Goal: Find contact information: Obtain details needed to contact an individual or organization

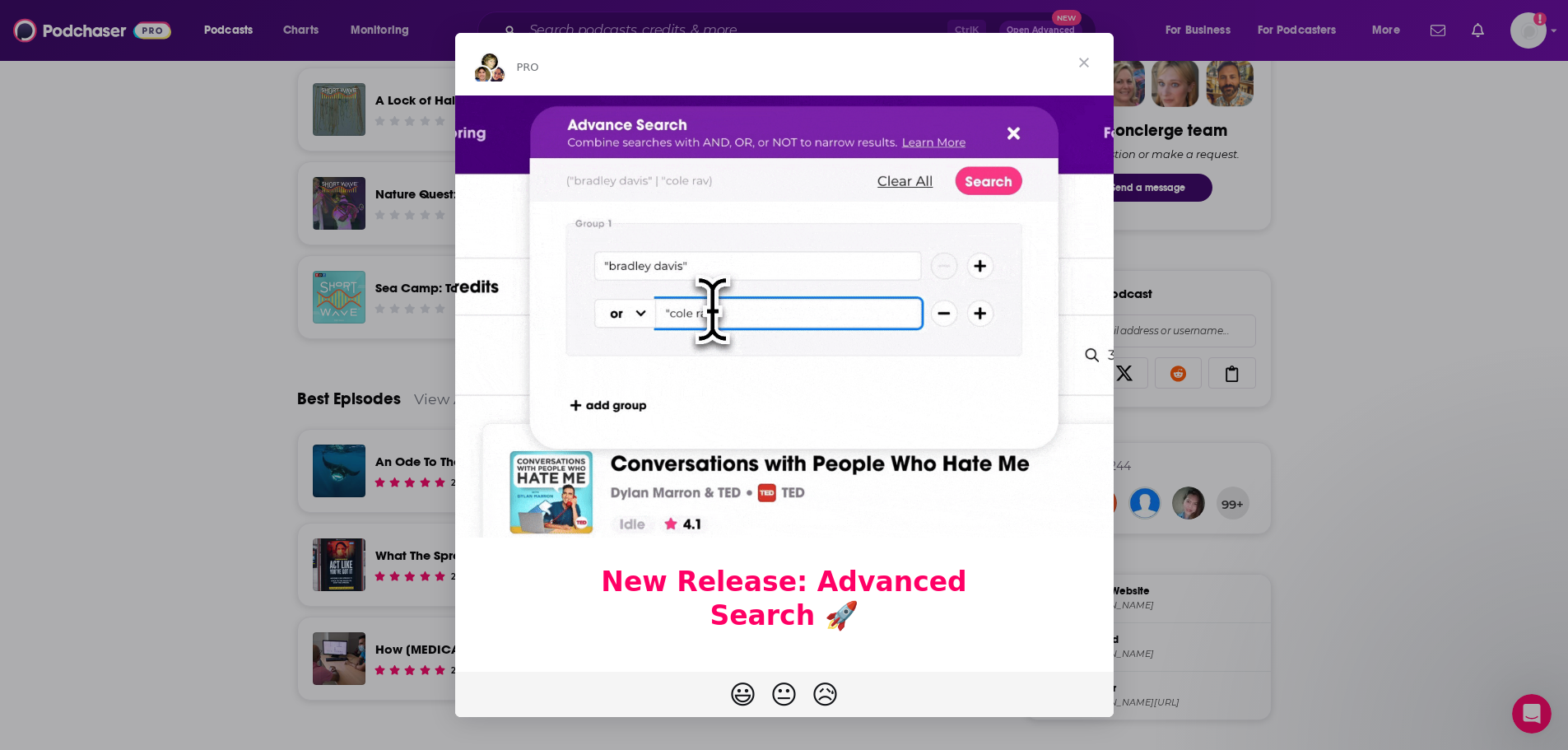
click at [1412, 376] on div "Intercom messenger" at bounding box center [784, 375] width 1568 height 750
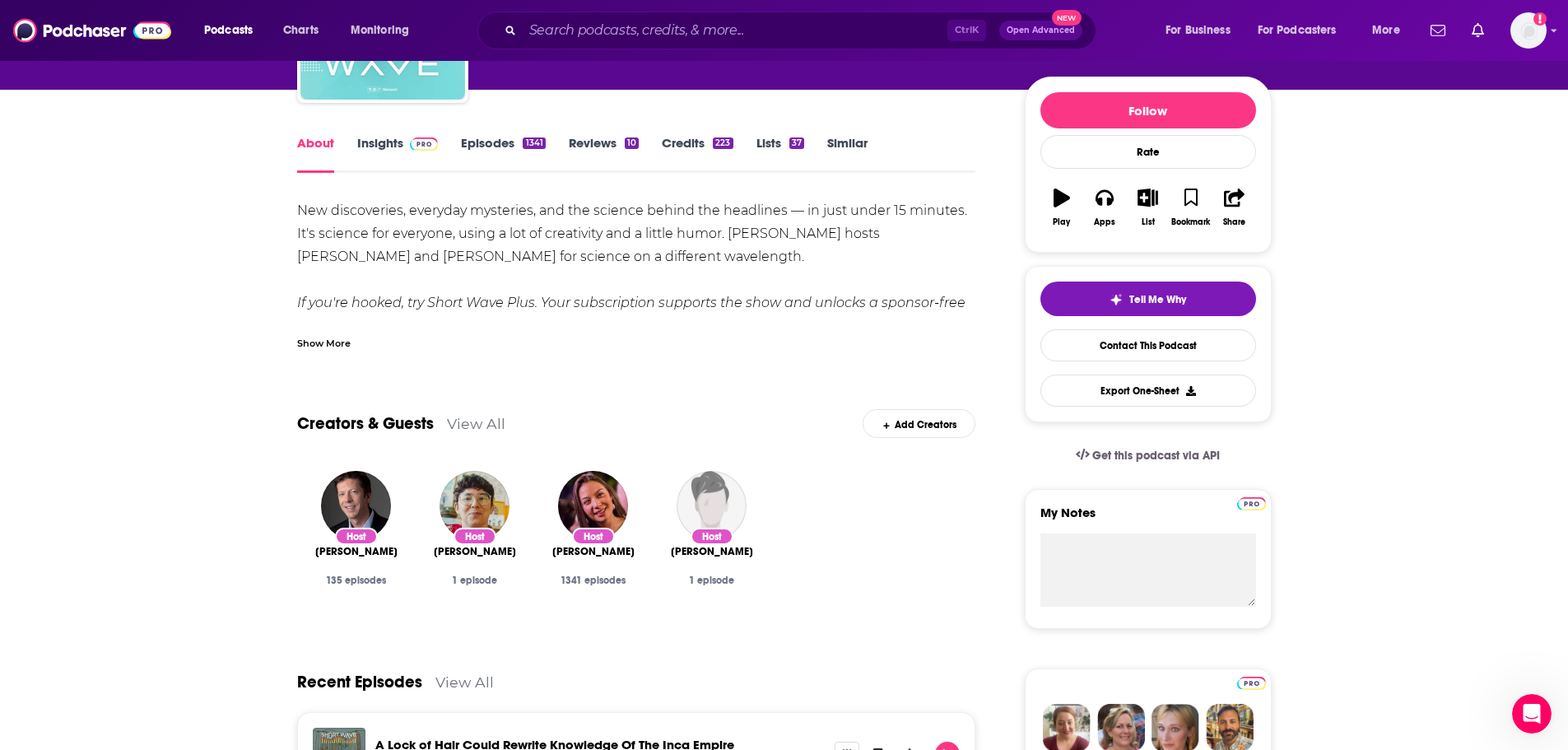
scroll to position [164, 0]
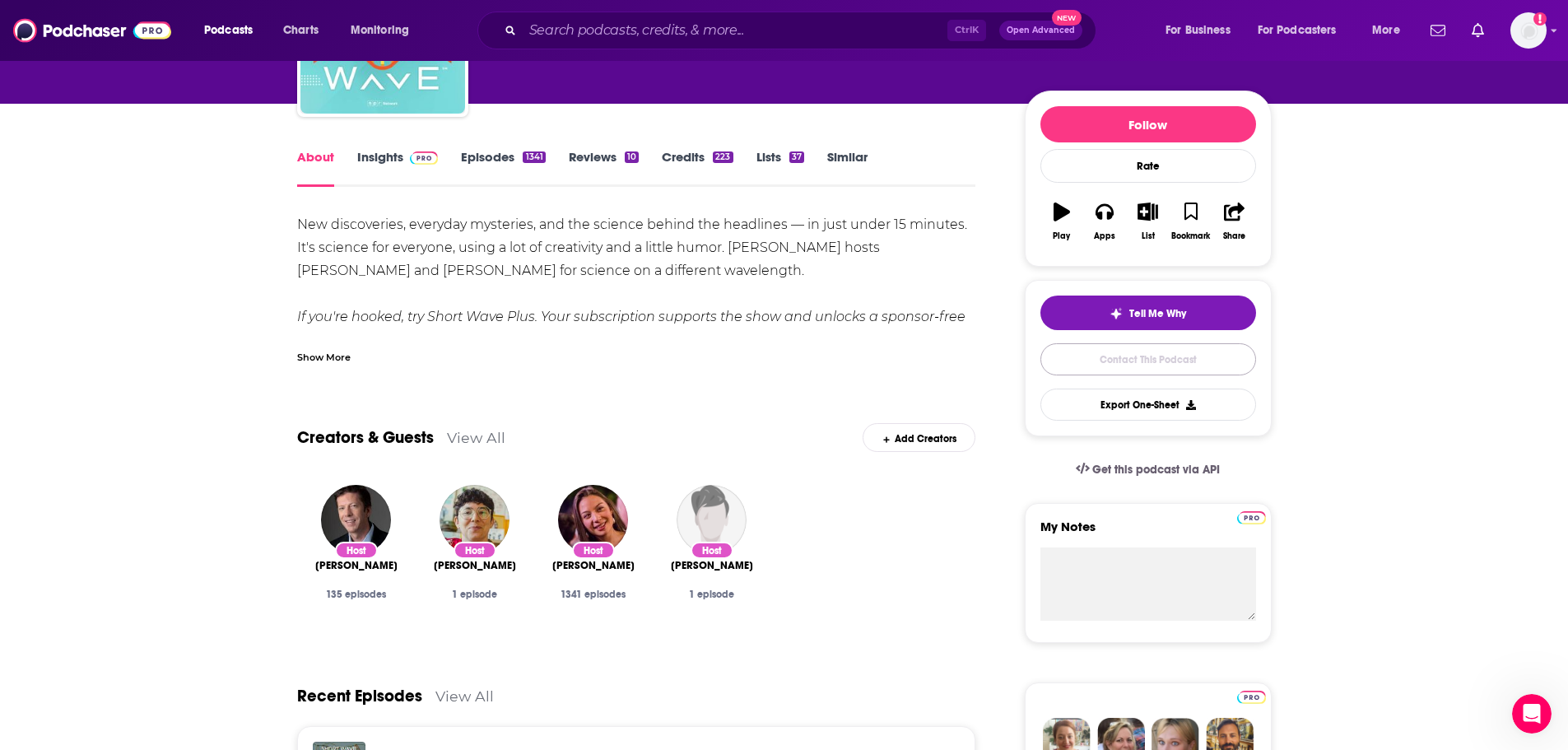
click at [1234, 365] on link "Contact This Podcast" at bounding box center [1148, 358] width 216 height 32
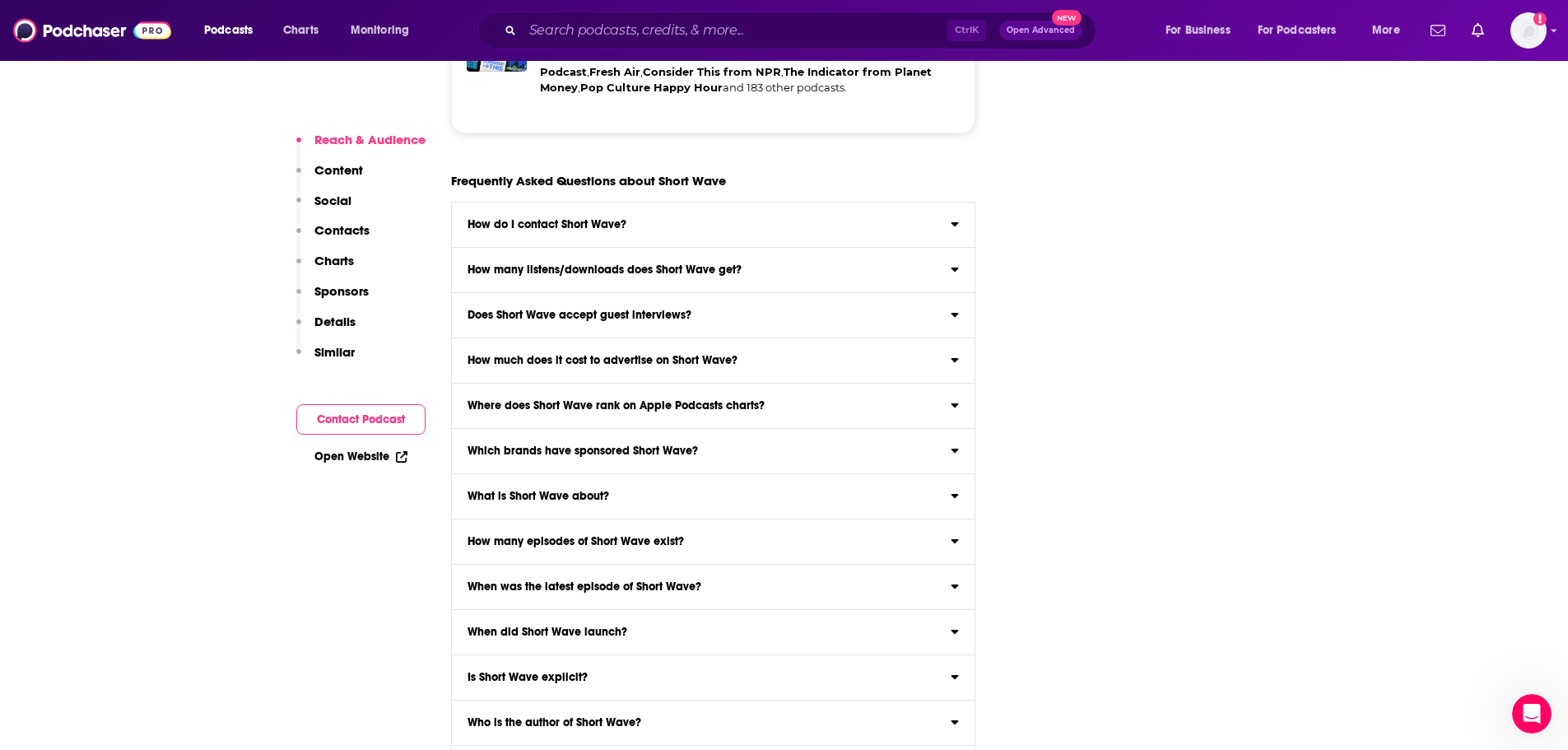
scroll to position [3626, 0]
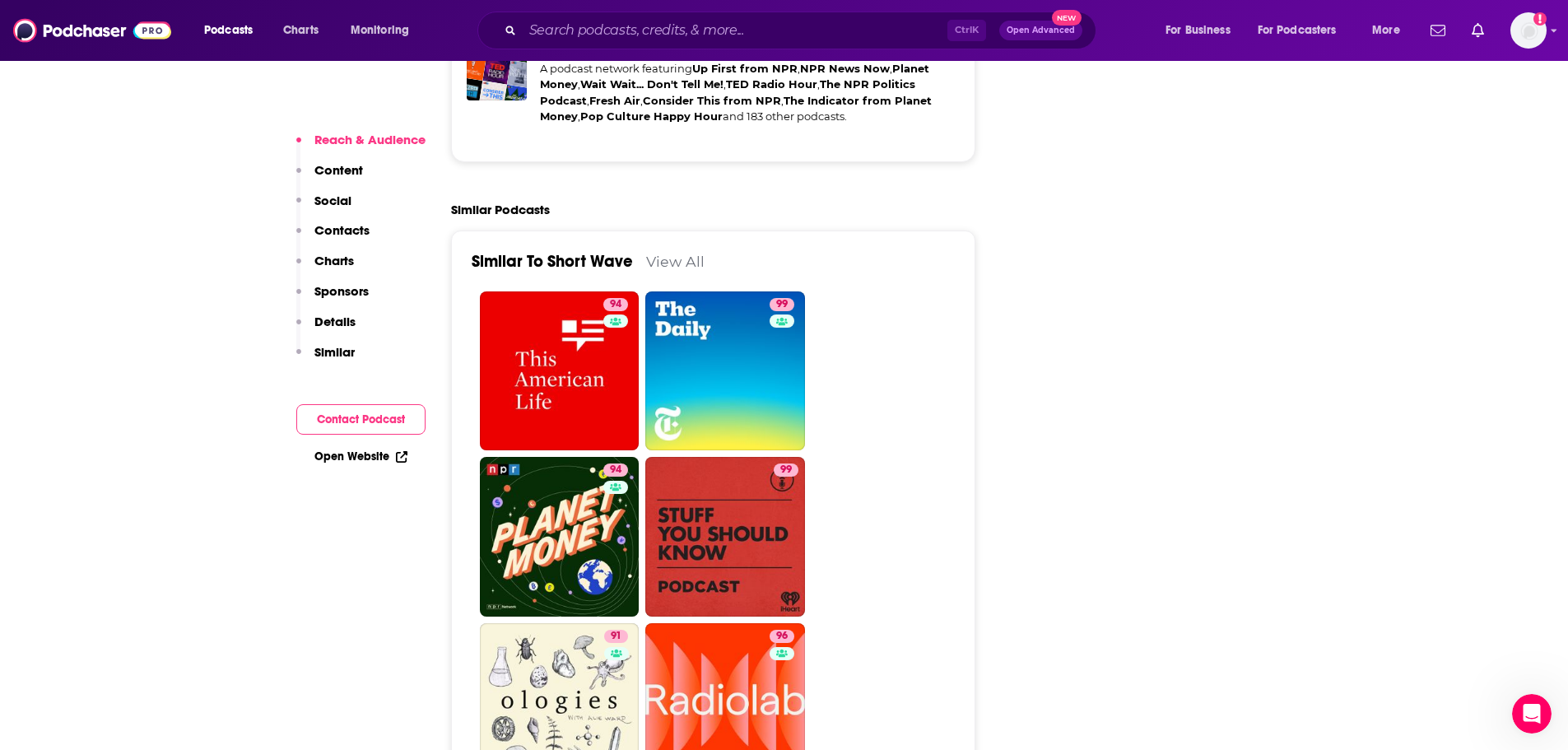
click at [365, 414] on button "Contact Podcast" at bounding box center [360, 420] width 130 height 31
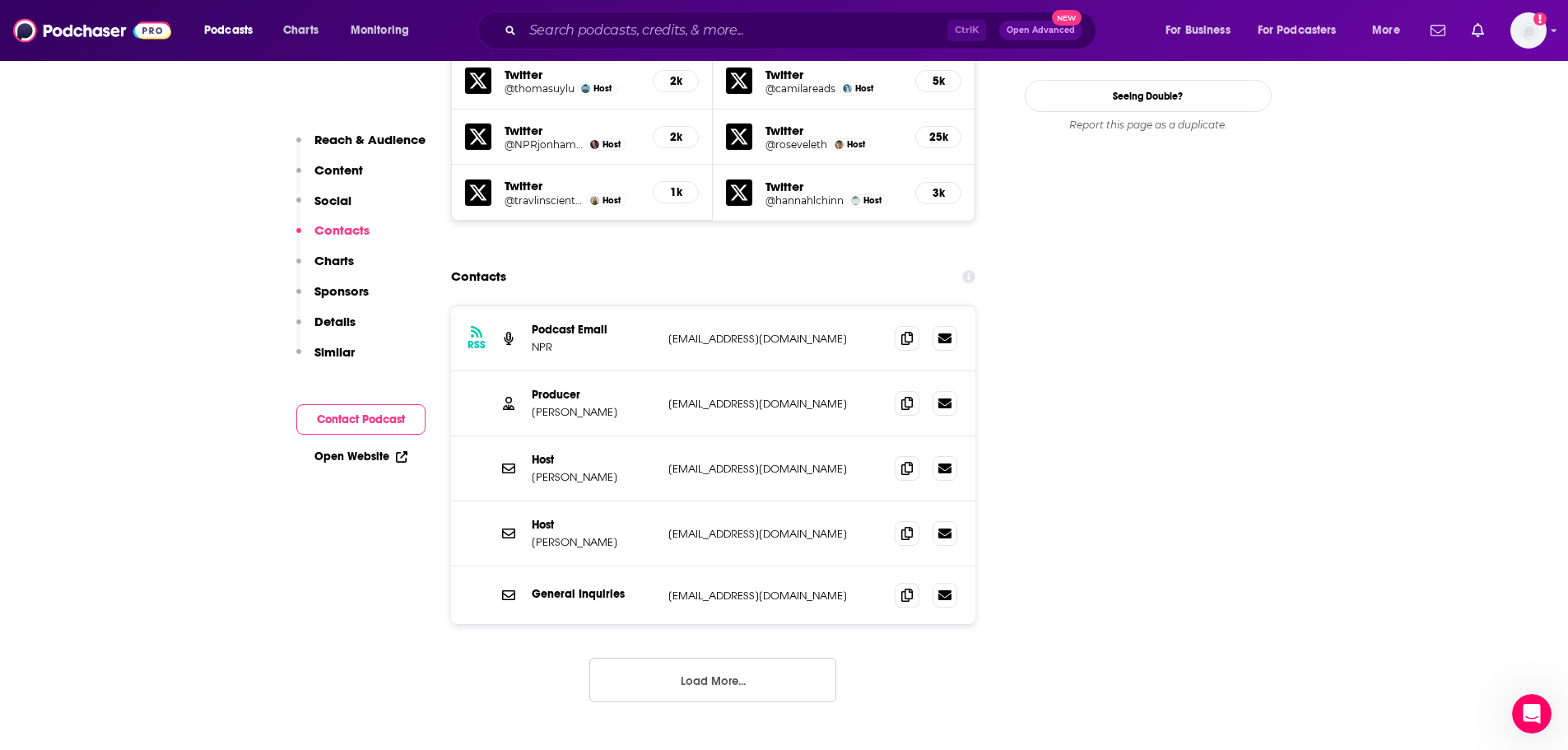
scroll to position [1671, 0]
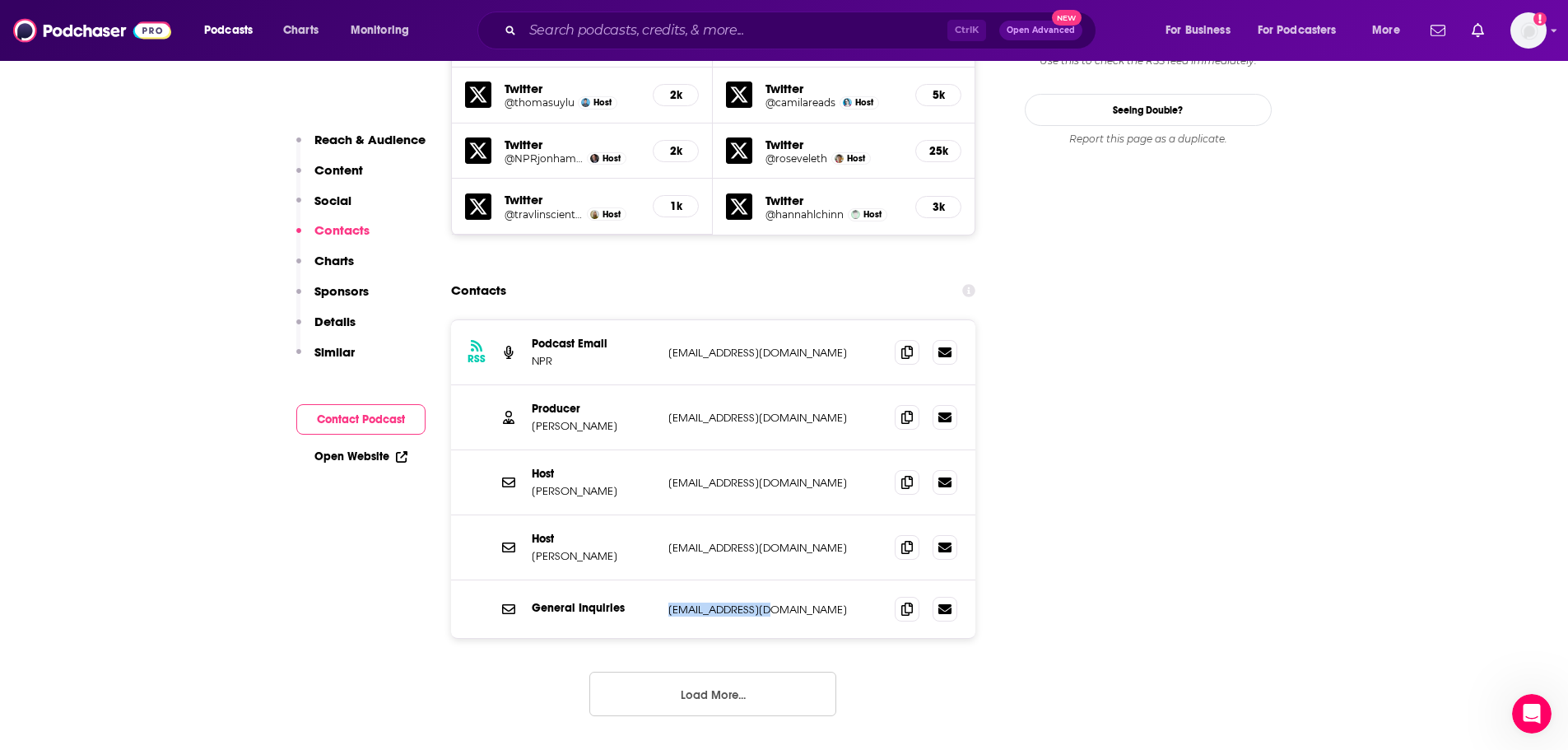
drag, startPoint x: 765, startPoint y: 565, endPoint x: 669, endPoint y: 565, distance: 96.0
click at [669, 602] on p "[EMAIL_ADDRESS][DOMAIN_NAME]" at bounding box center [775, 609] width 214 height 14
copy p "[EMAIL_ADDRESS][DOMAIN_NAME]"
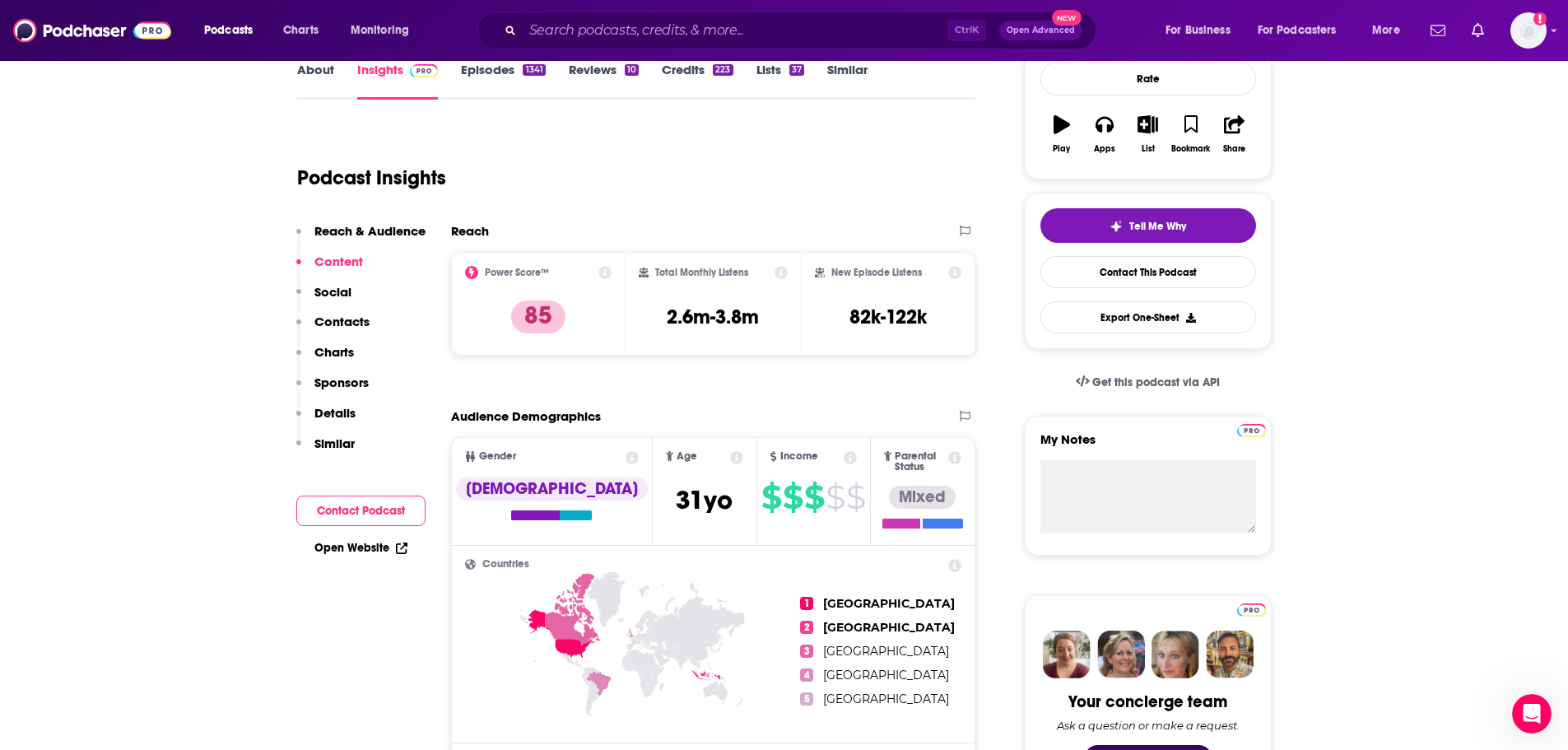
scroll to position [190, 0]
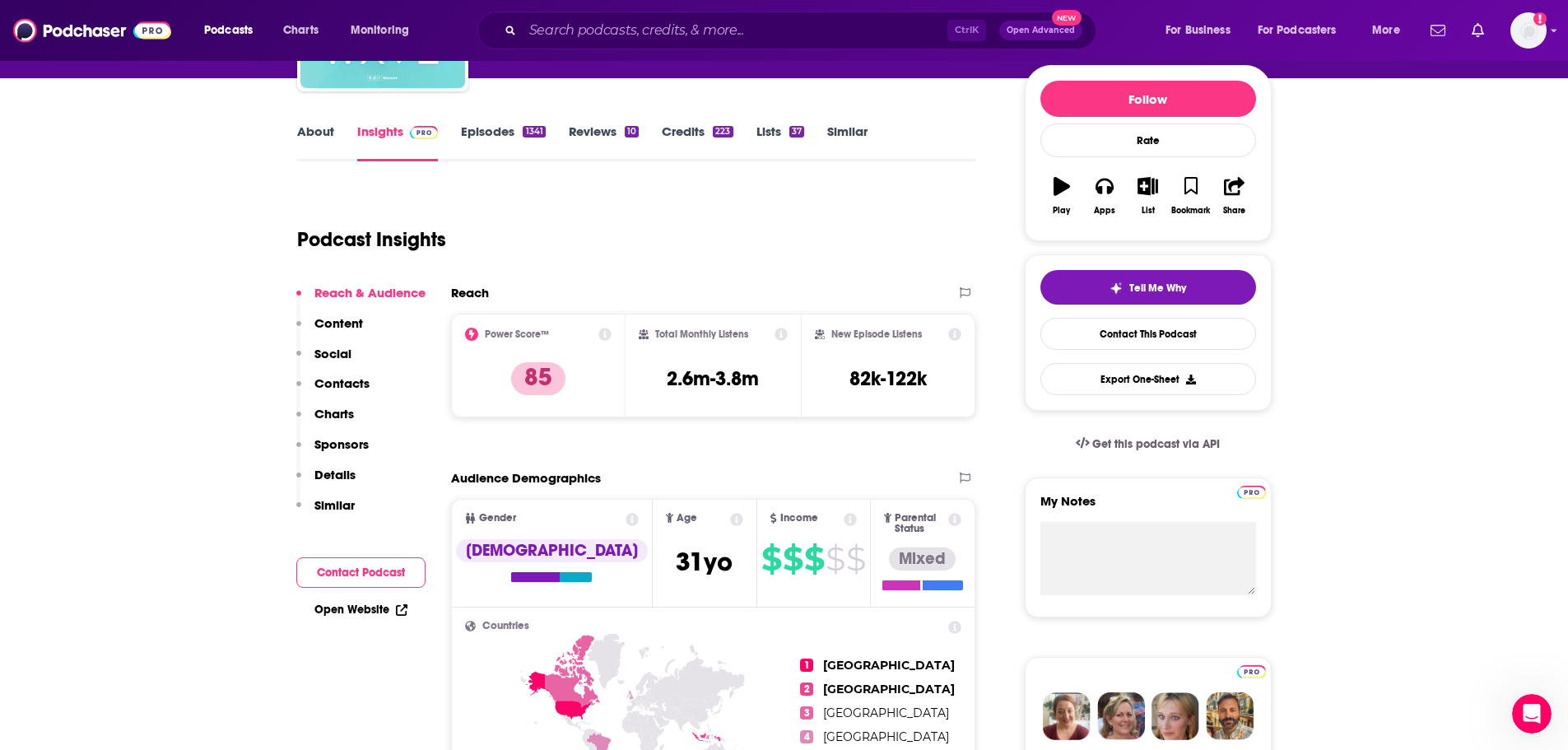
click at [306, 137] on link "About" at bounding box center [315, 142] width 37 height 37
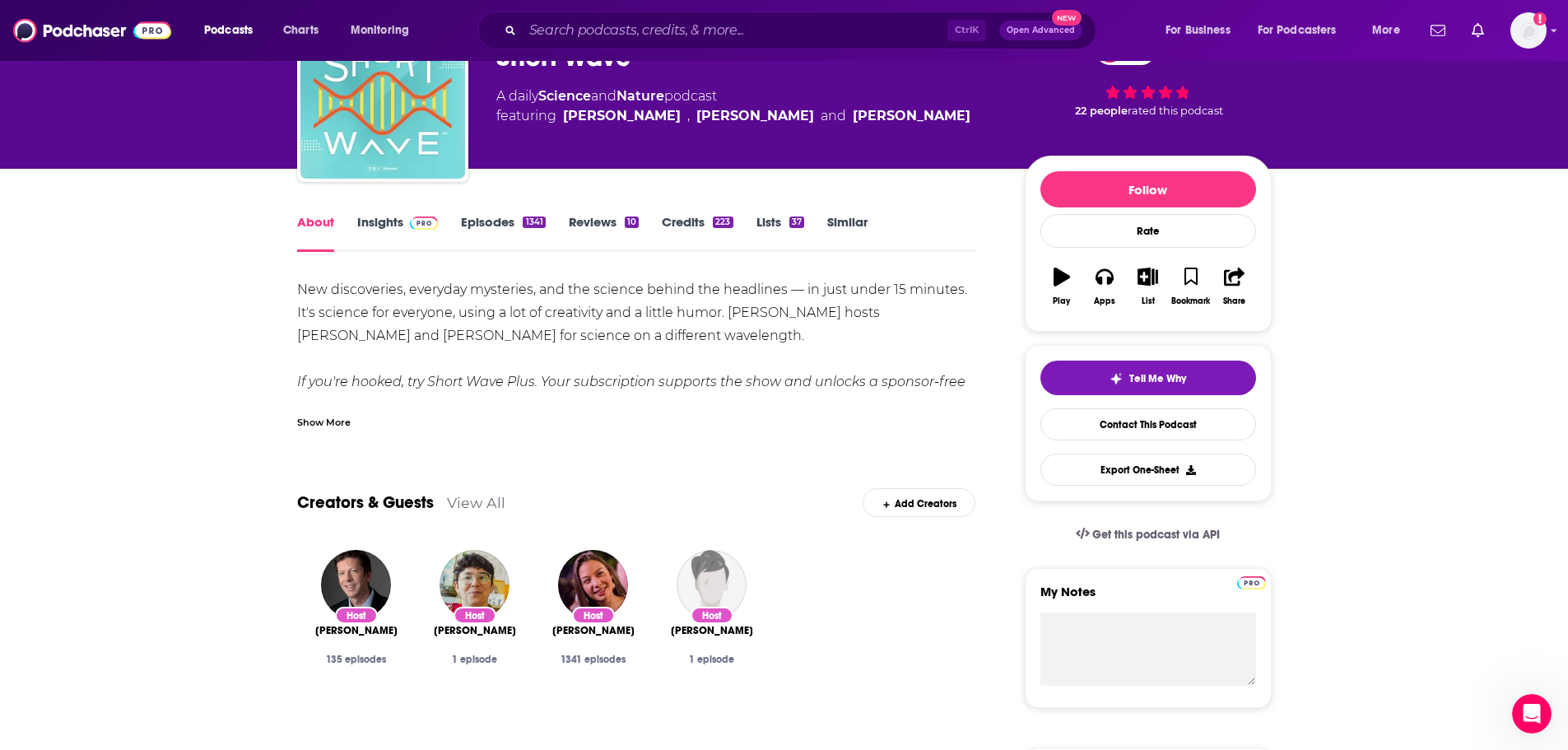
scroll to position [83, 0]
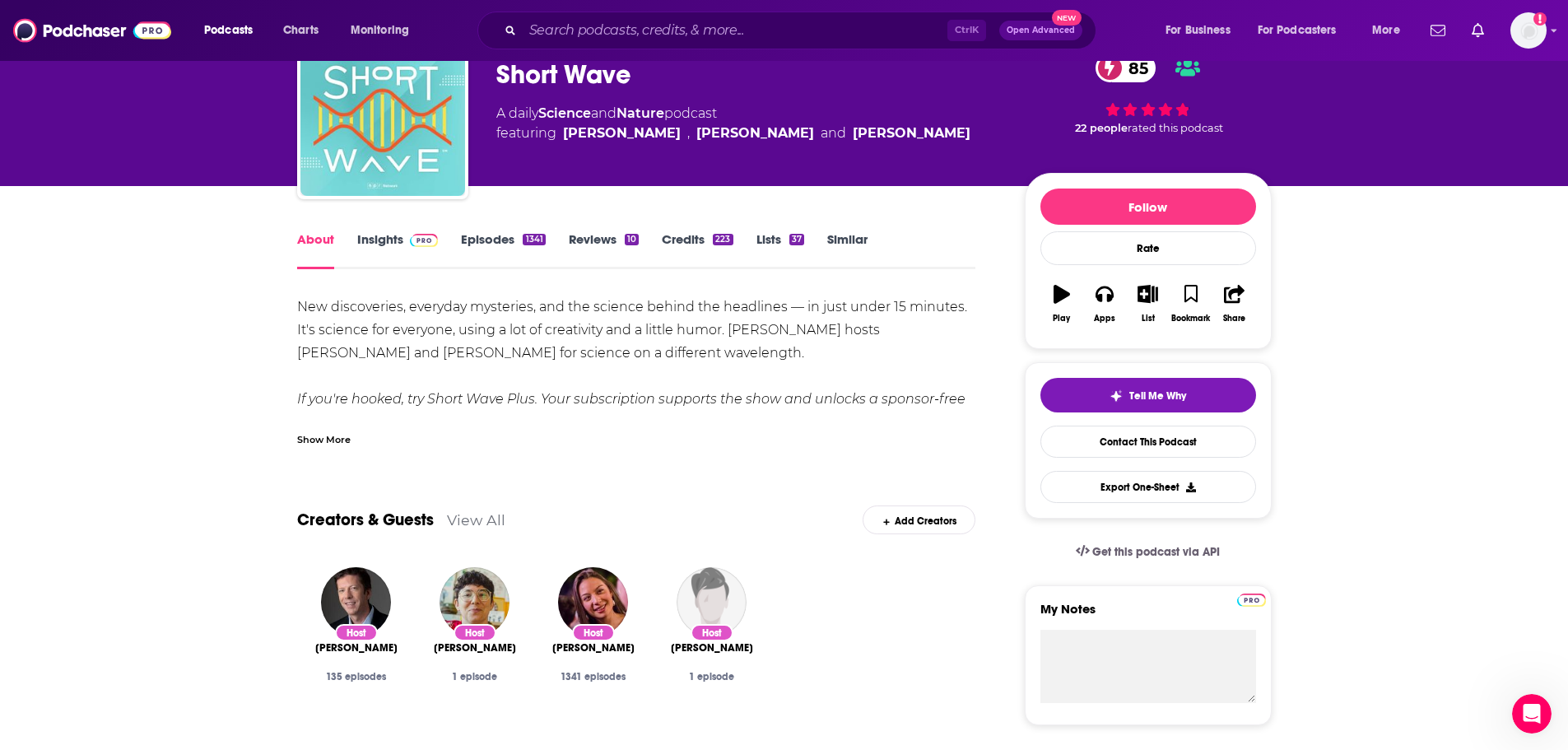
click at [374, 239] on link "Insights" at bounding box center [398, 250] width 82 height 37
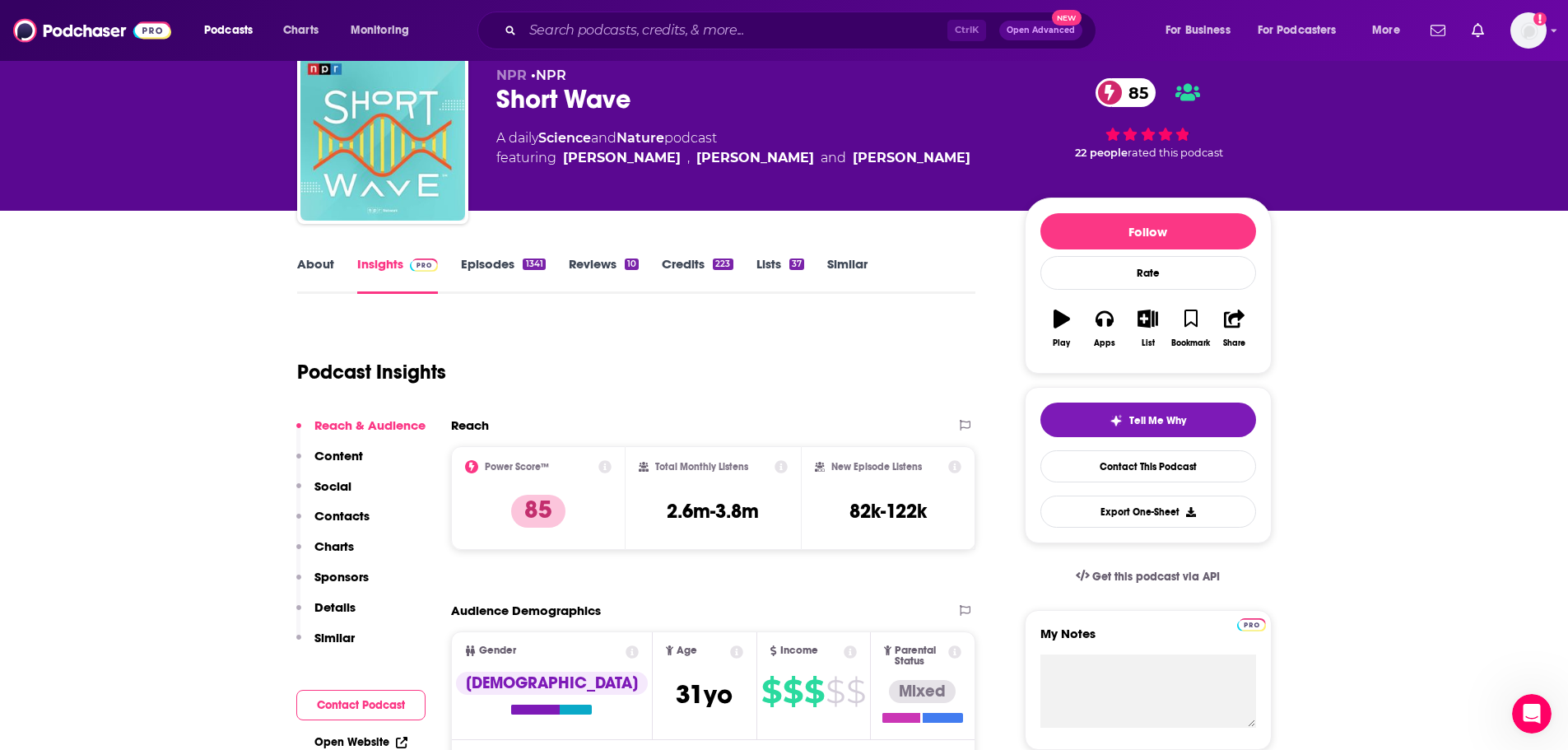
scroll to position [83, 0]
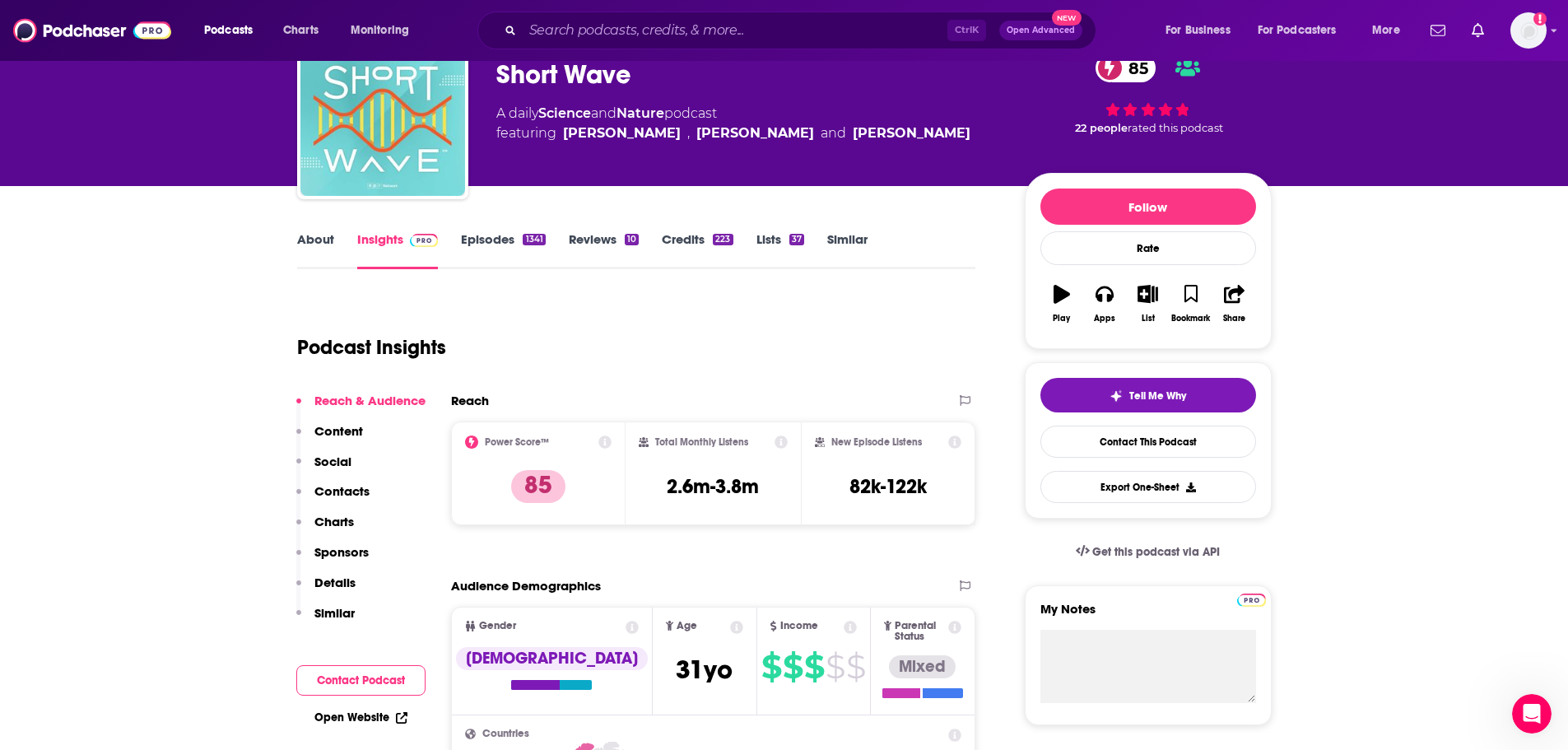
click at [352, 433] on p "Content" at bounding box center [338, 430] width 49 height 15
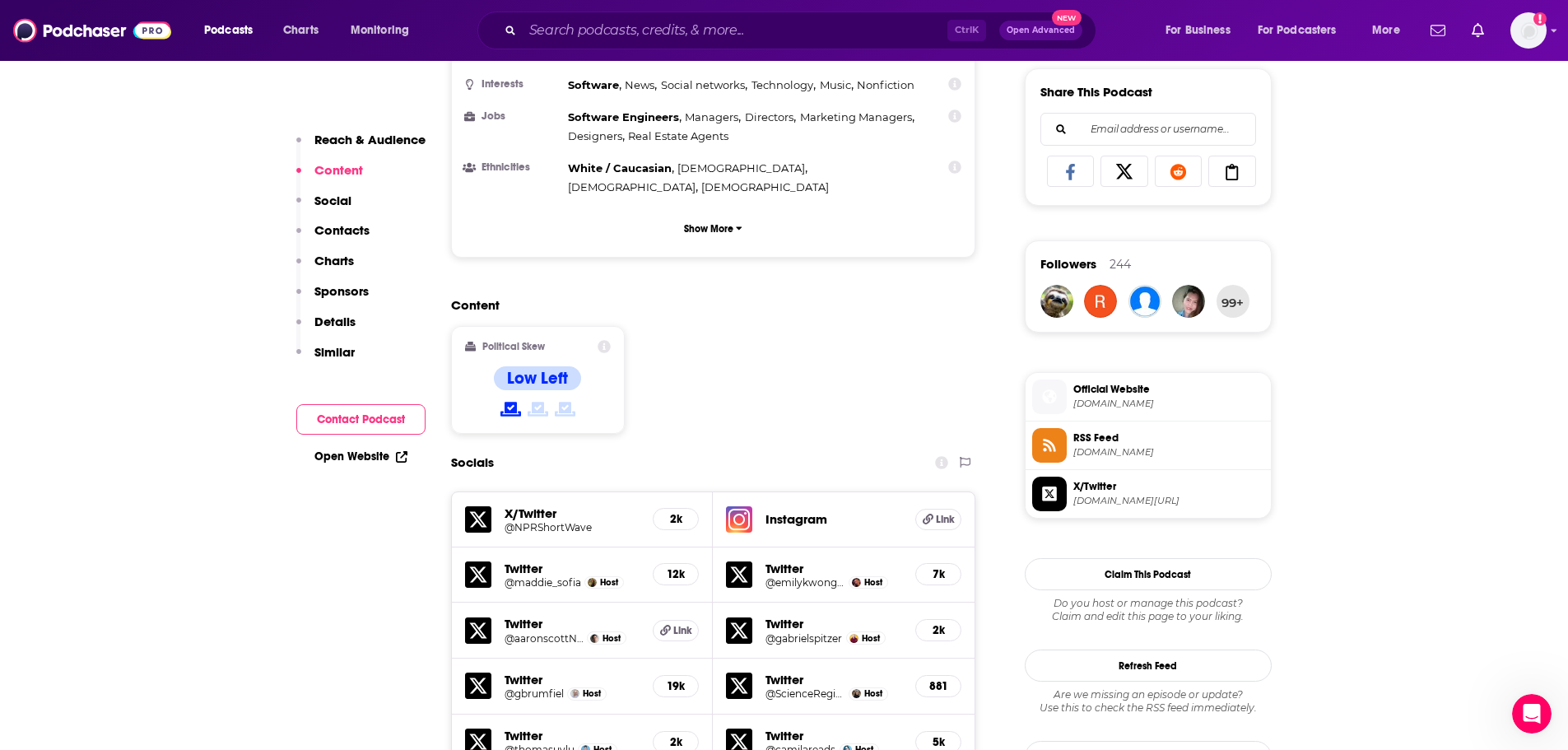
scroll to position [1047, 0]
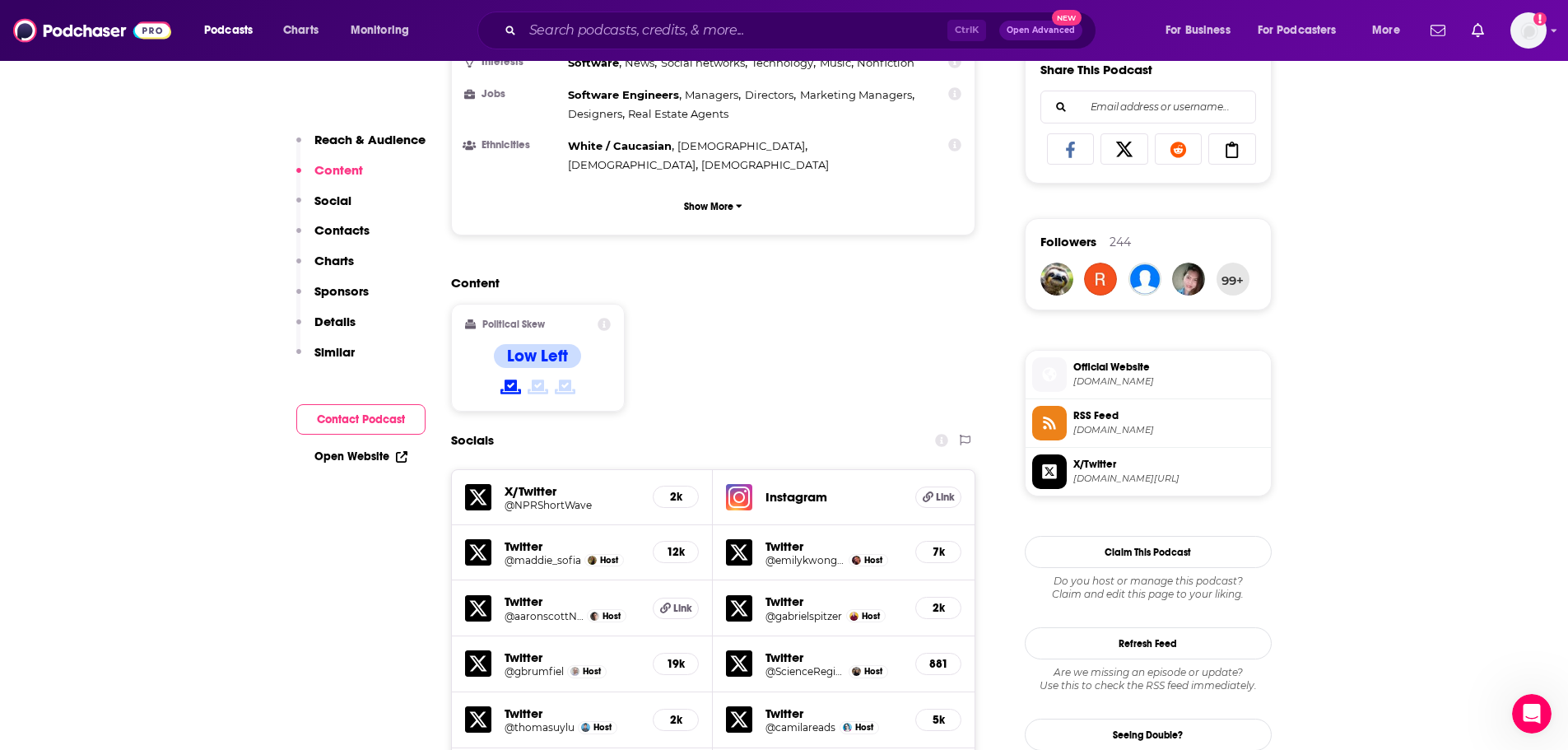
click at [320, 318] on p "Details" at bounding box center [334, 321] width 41 height 15
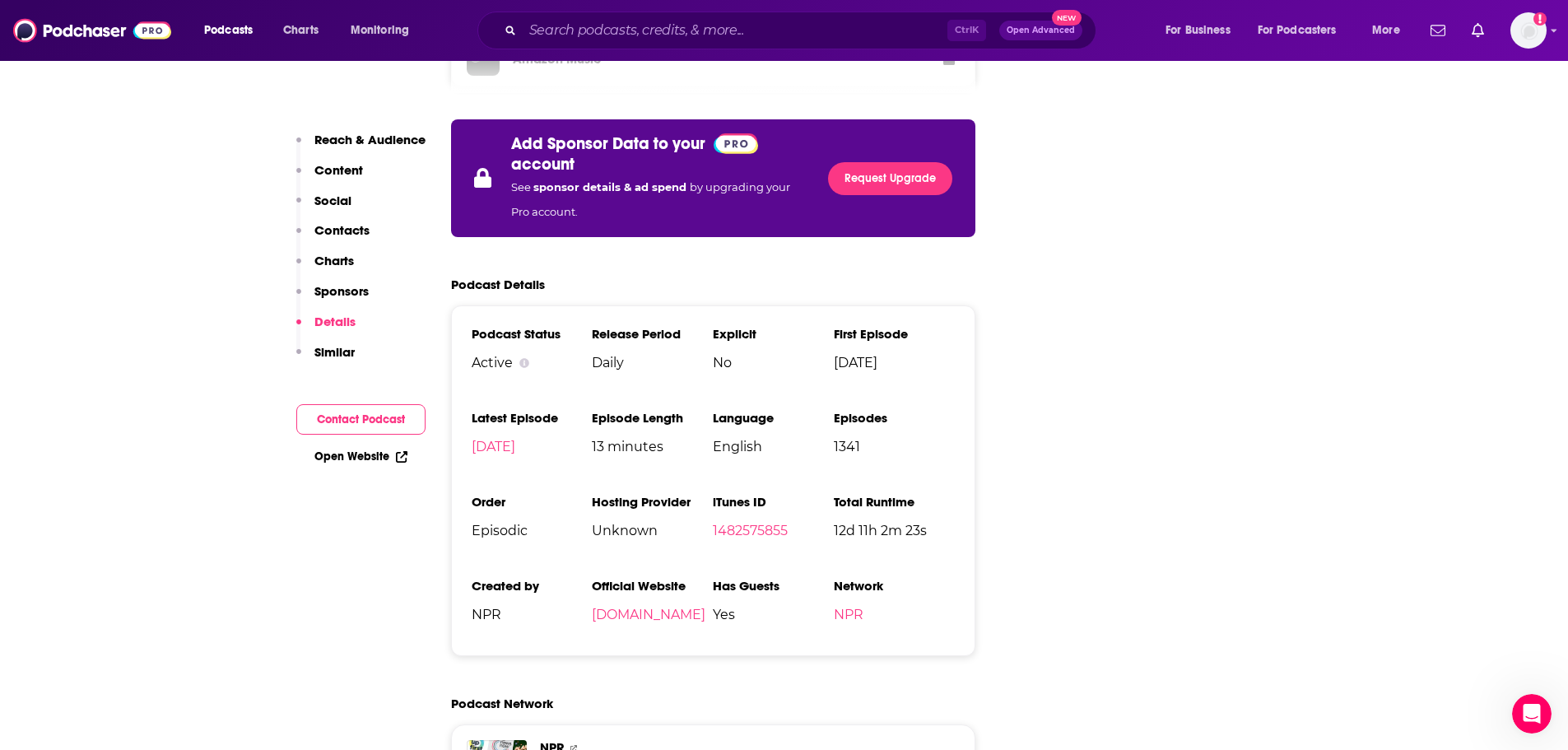
scroll to position [3149, 0]
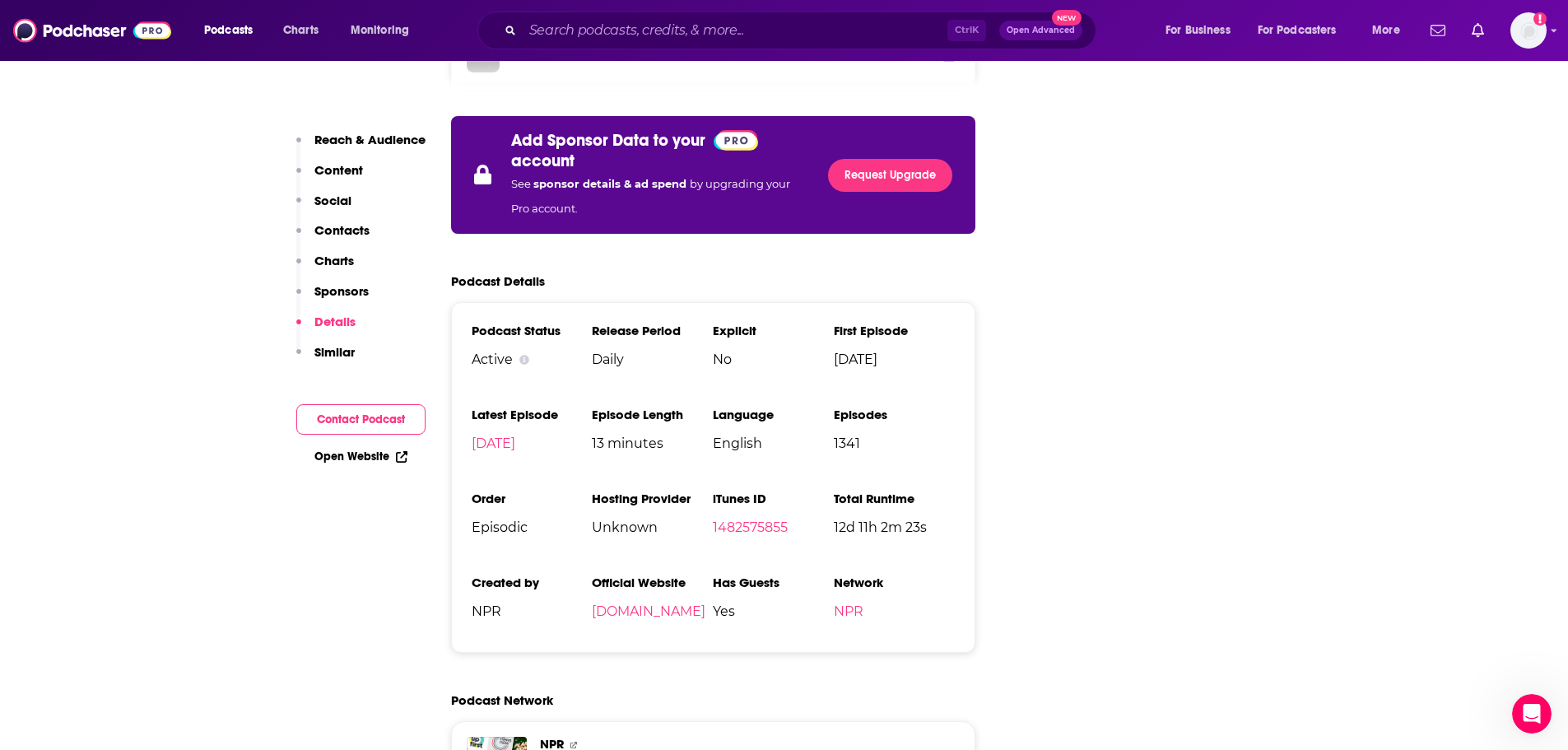
click at [336, 162] on p "Content" at bounding box center [338, 170] width 49 height 15
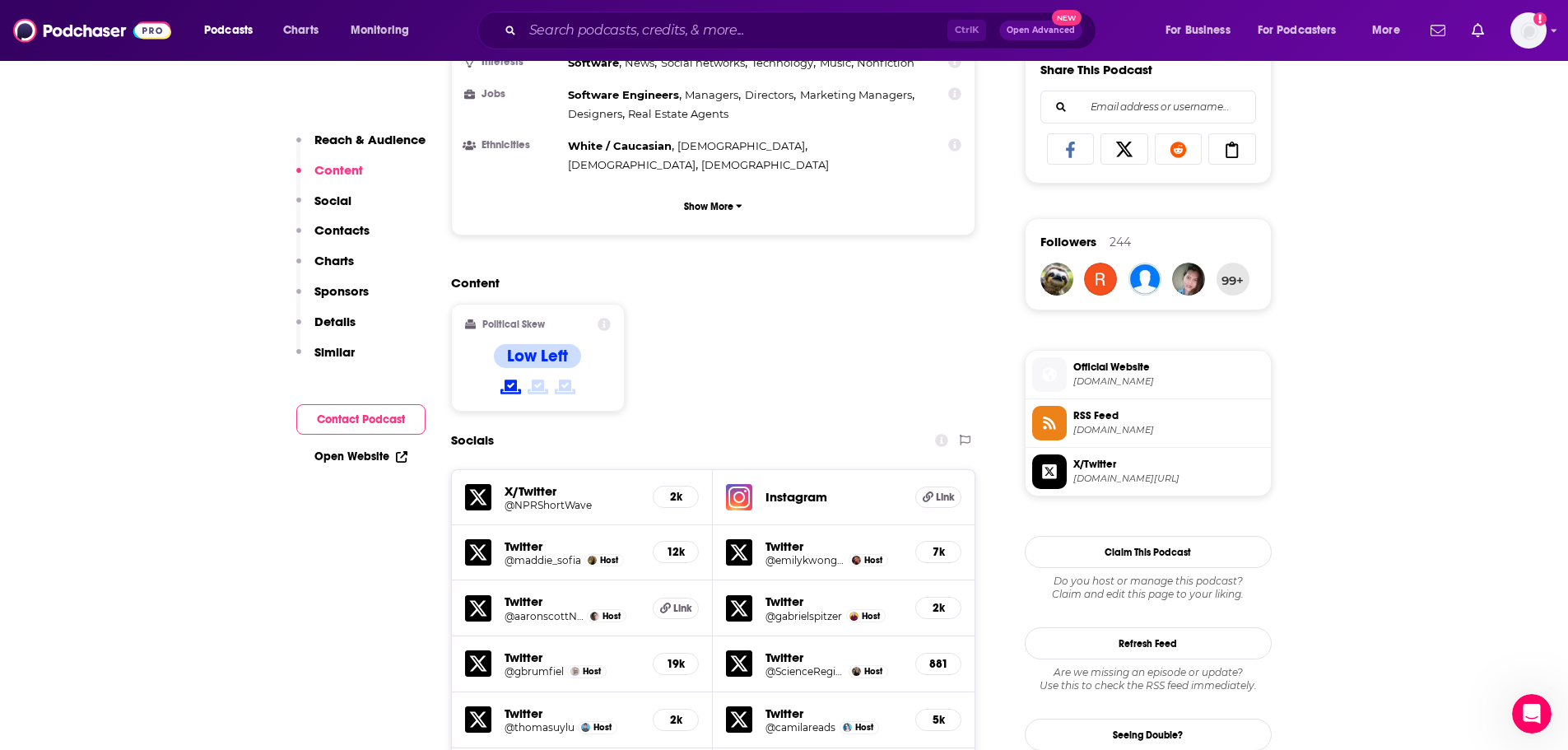
scroll to position [1705, 0]
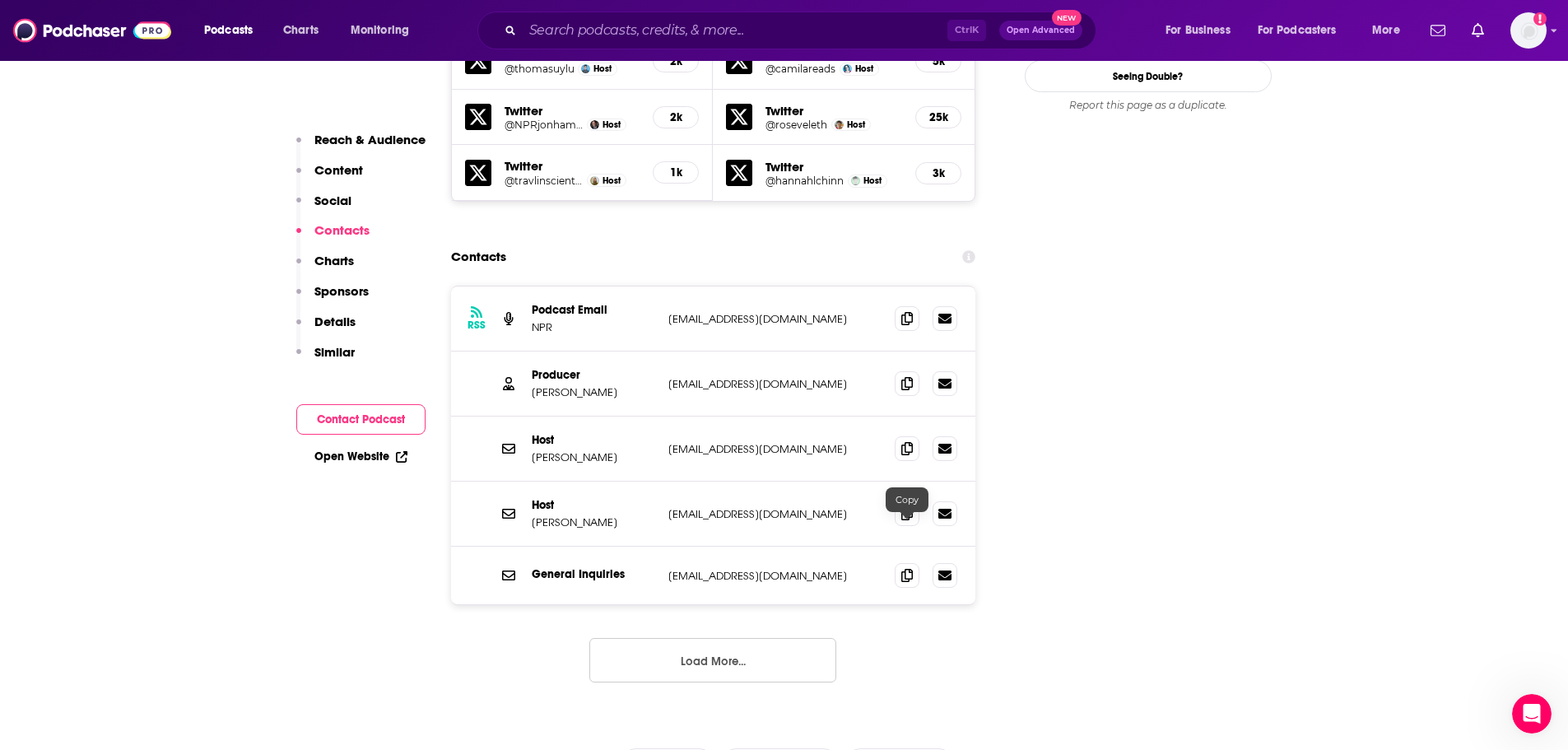
click at [908, 569] on icon at bounding box center [907, 575] width 12 height 13
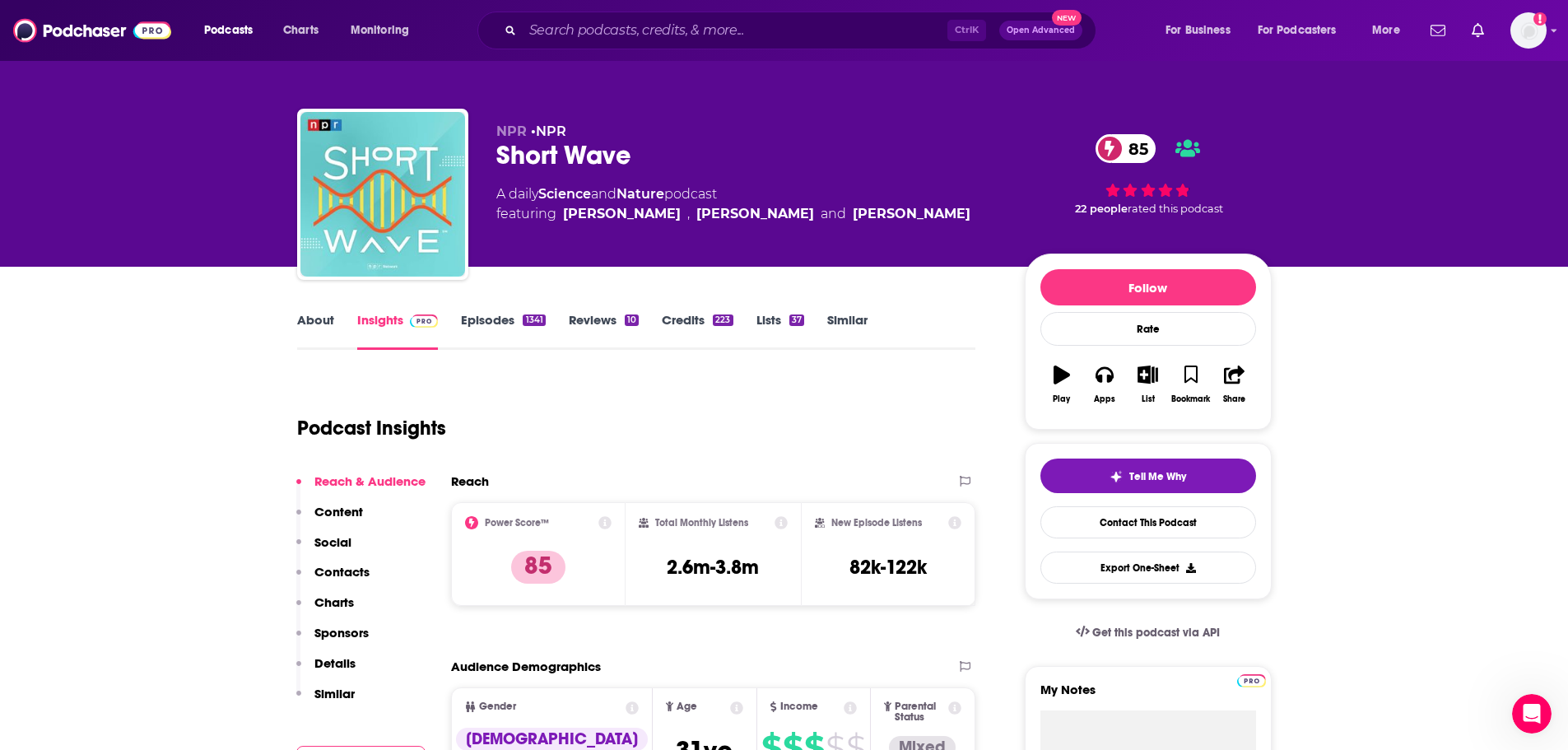
scroll to position [0, 0]
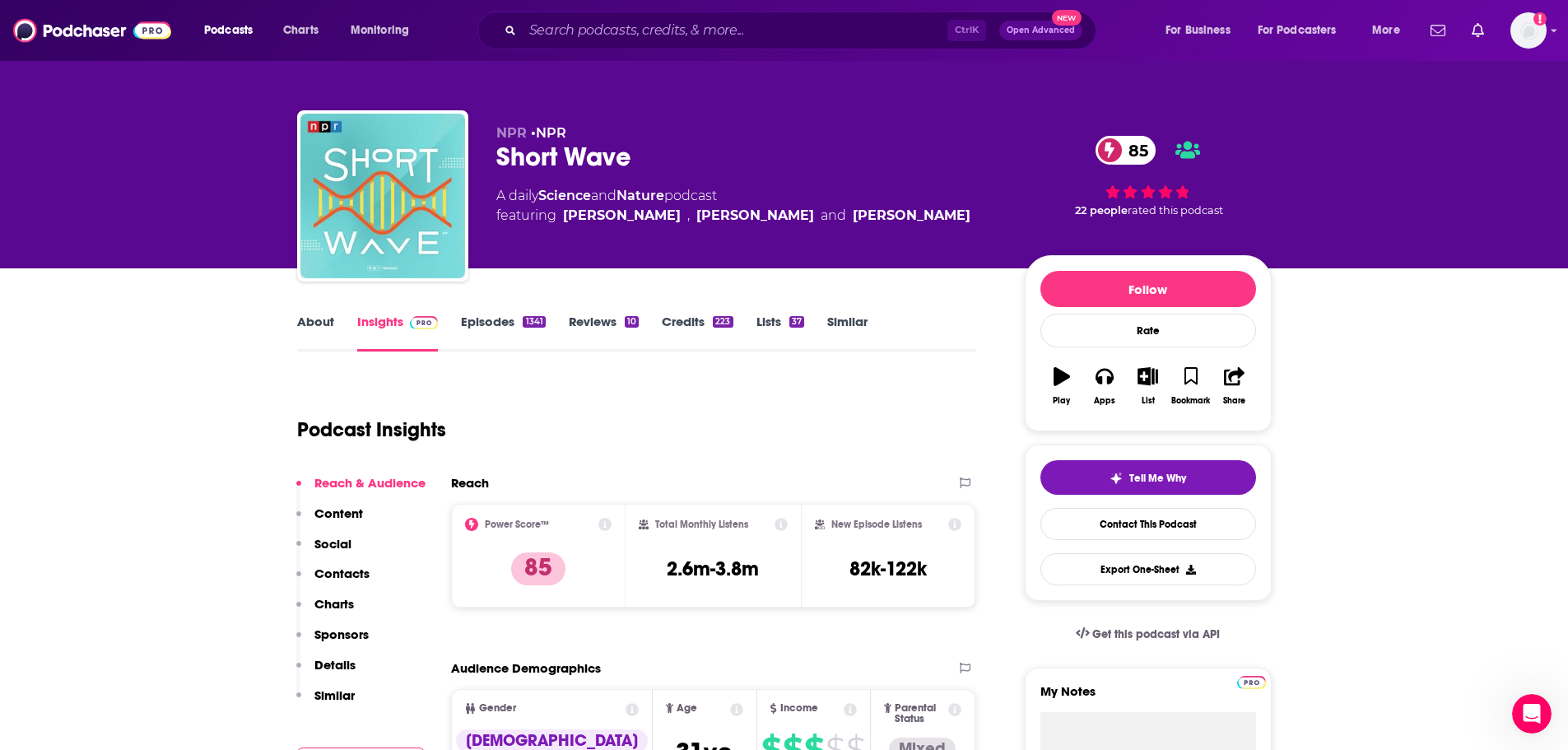
click at [486, 320] on link "Episodes 1341" at bounding box center [502, 331] width 84 height 37
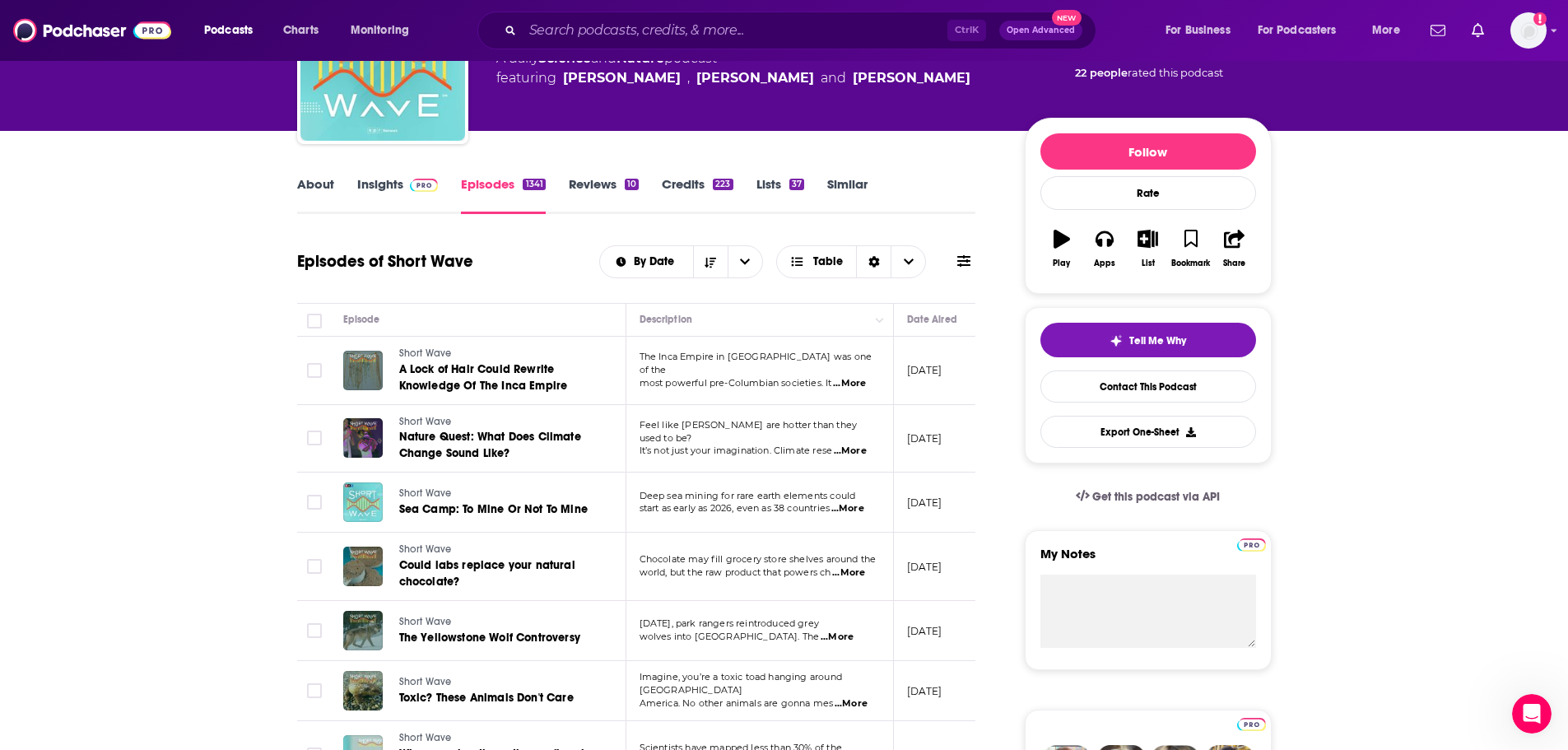
scroll to position [164, 0]
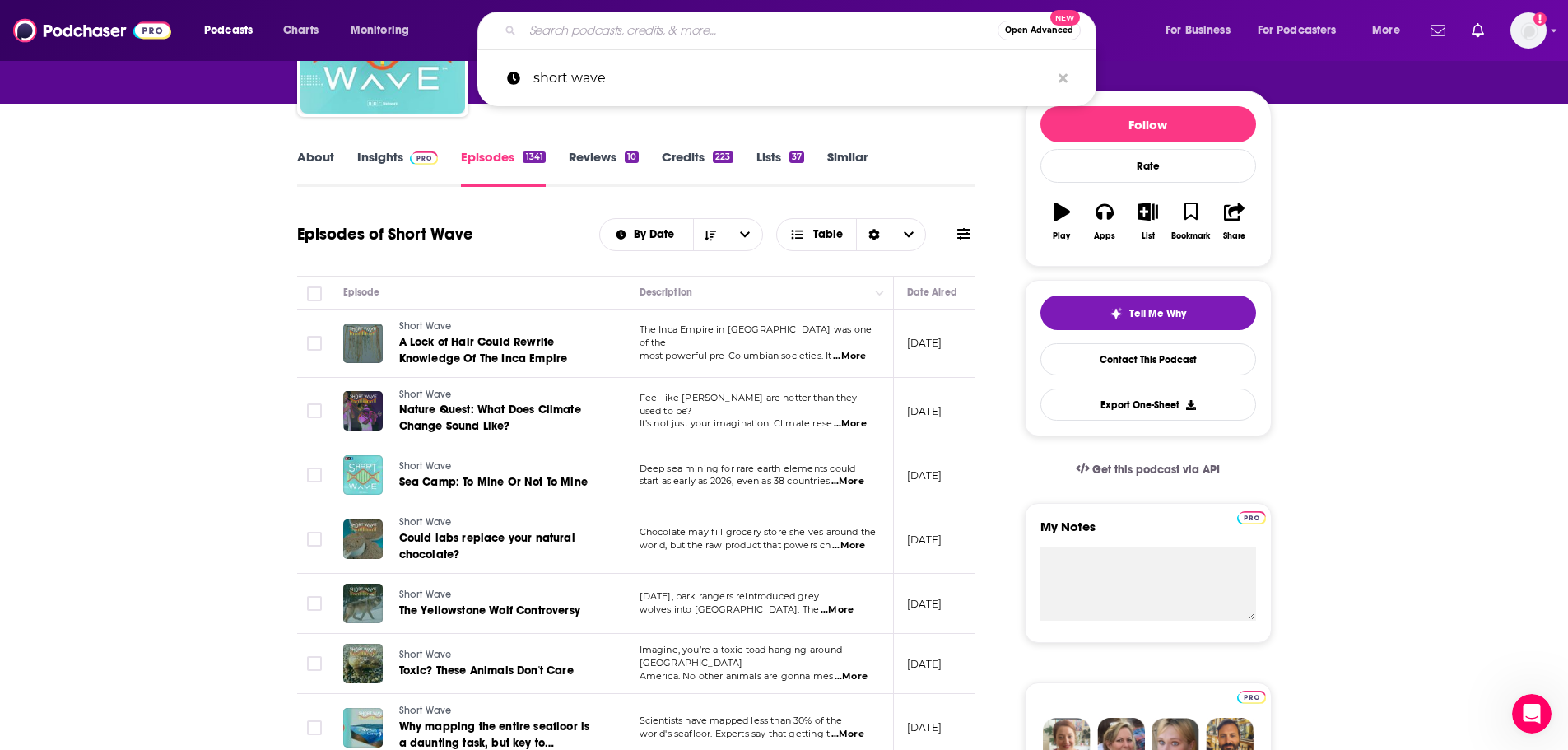
click at [770, 33] on input "Search podcasts, credits, & more..." at bounding box center [760, 30] width 475 height 26
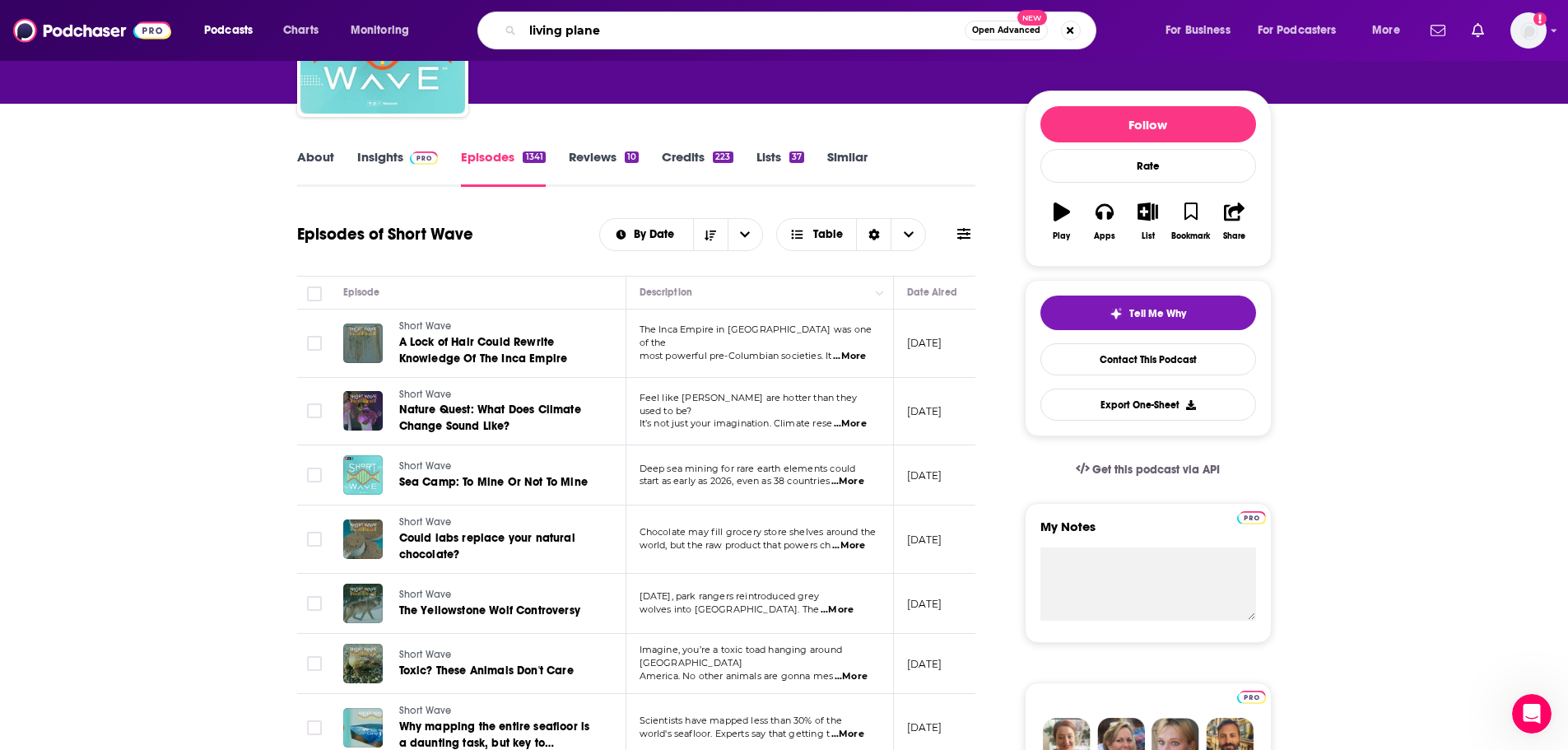
type input "living planet"
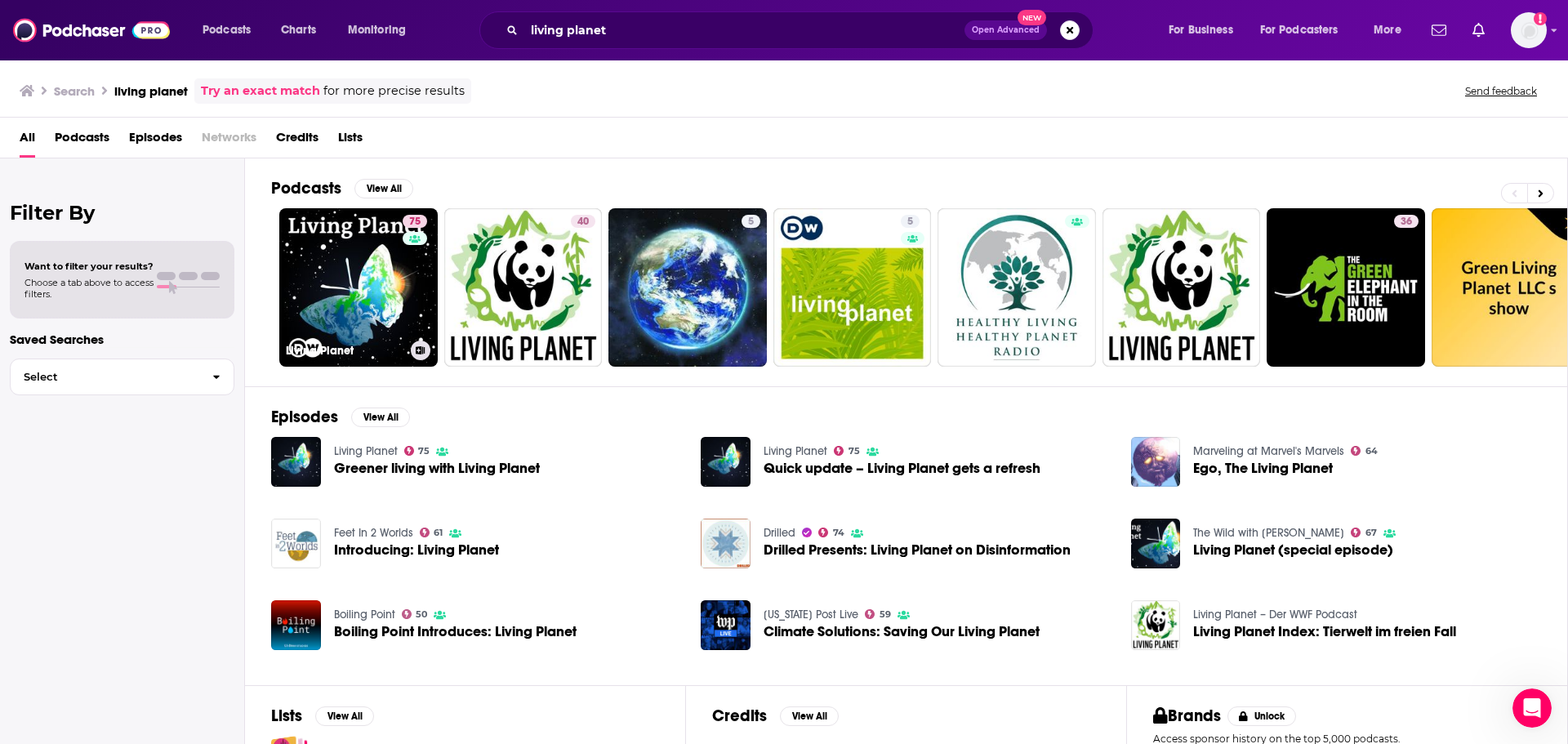
click at [339, 271] on link "75 Living Planet" at bounding box center [358, 288] width 158 height 158
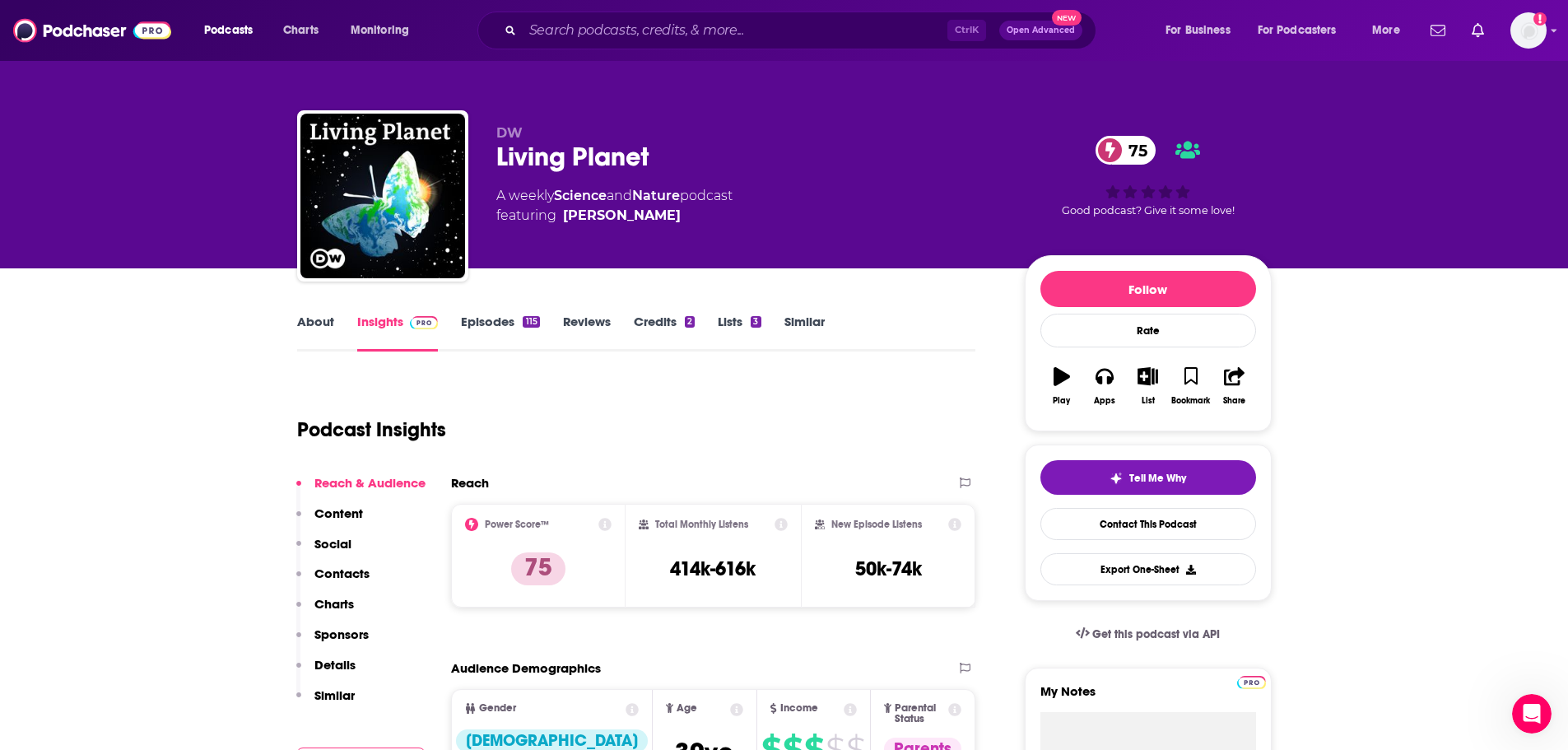
click at [328, 324] on link "About" at bounding box center [315, 331] width 37 height 37
